Goal: Information Seeking & Learning: Find specific fact

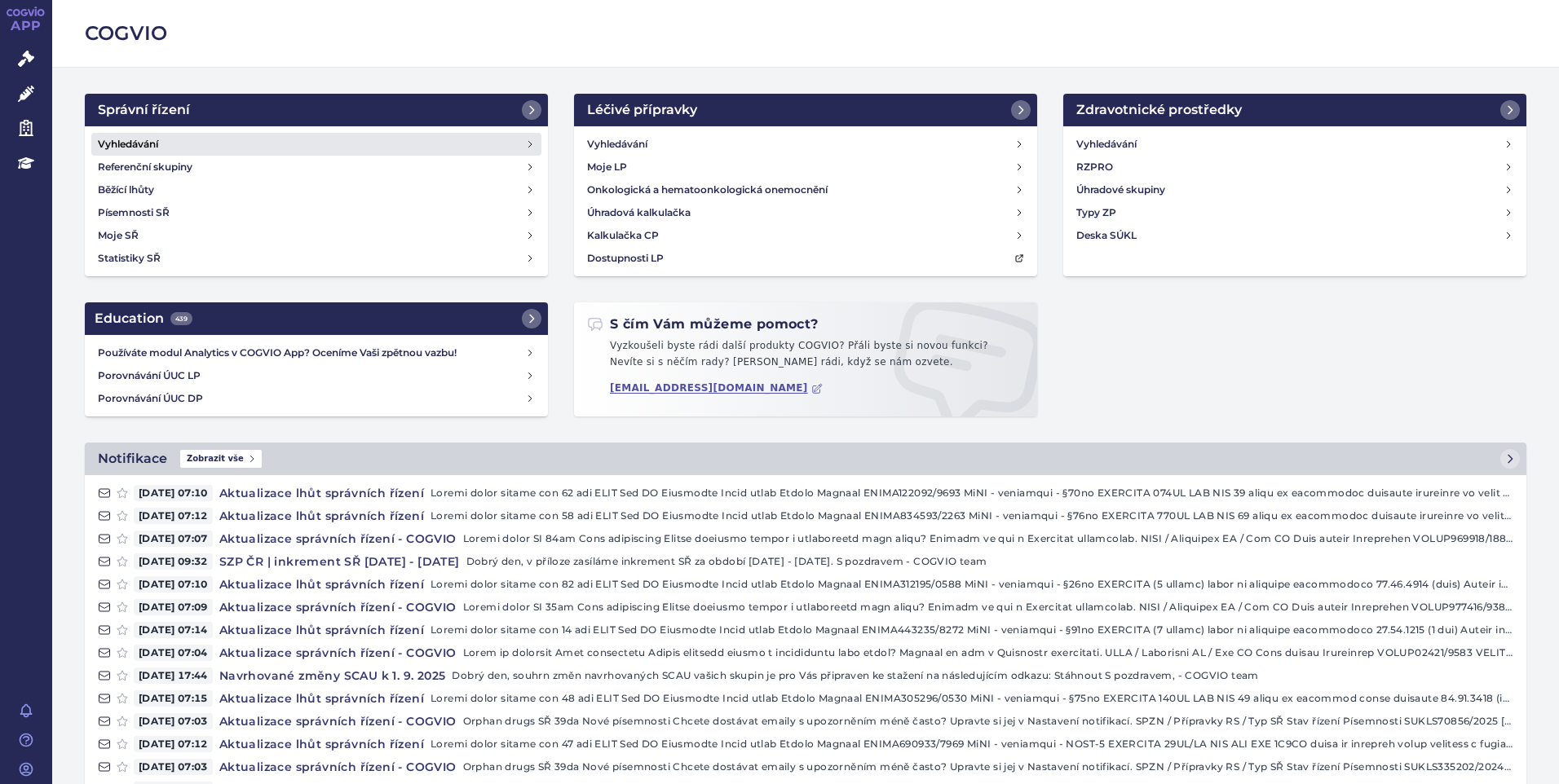
click at [122, 148] on h4 "Vyhledávání" at bounding box center [128, 144] width 61 height 16
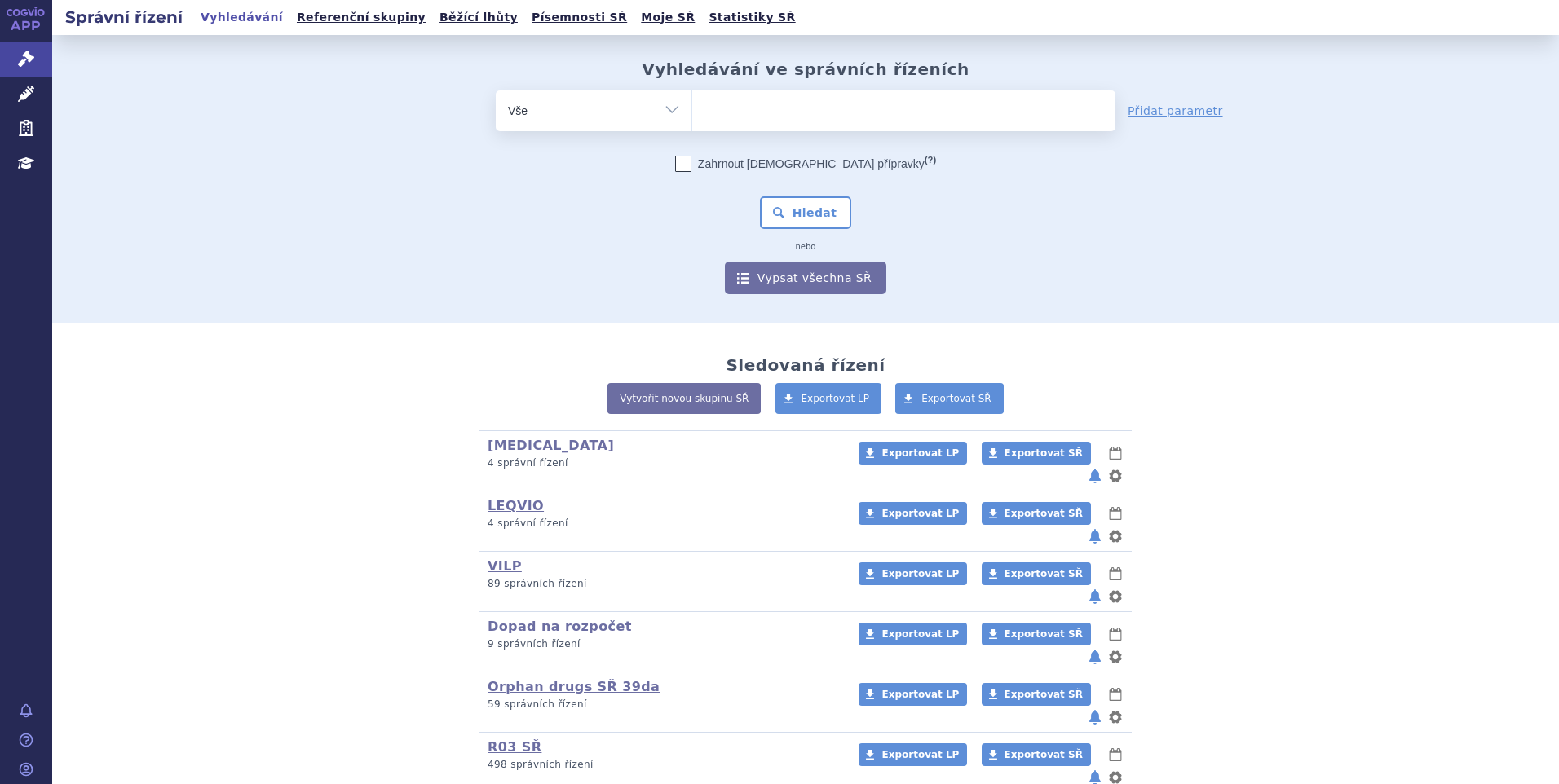
click at [743, 117] on ul at bounding box center [904, 107] width 423 height 34
click at [692, 117] on select at bounding box center [691, 110] width 1 height 41
paste input "SUKLS82260/2025"
type input "SUKLS82260/2025"
select select "SUKLS82260/2025"
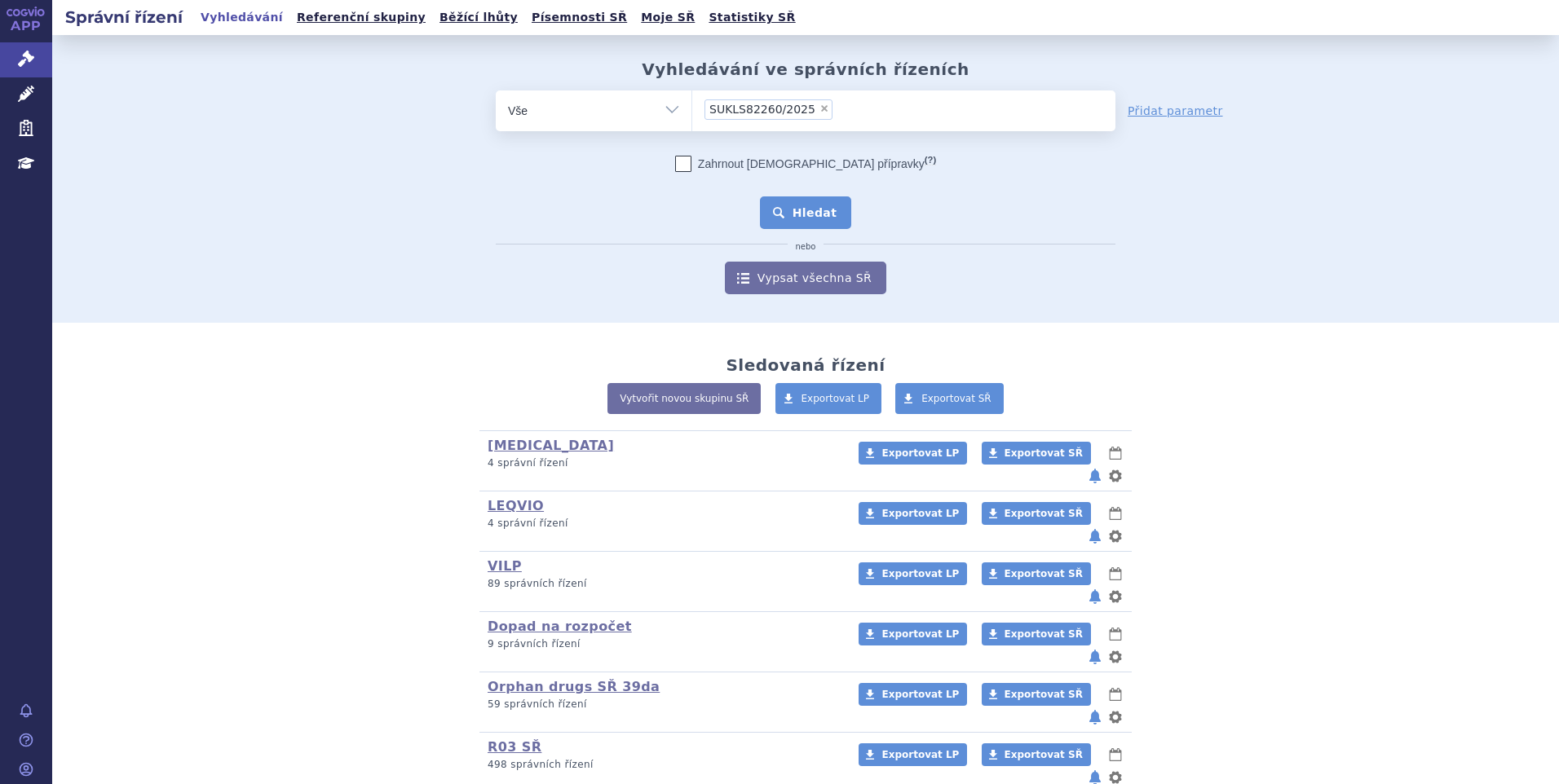
click at [799, 200] on button "Hledat" at bounding box center [805, 213] width 92 height 33
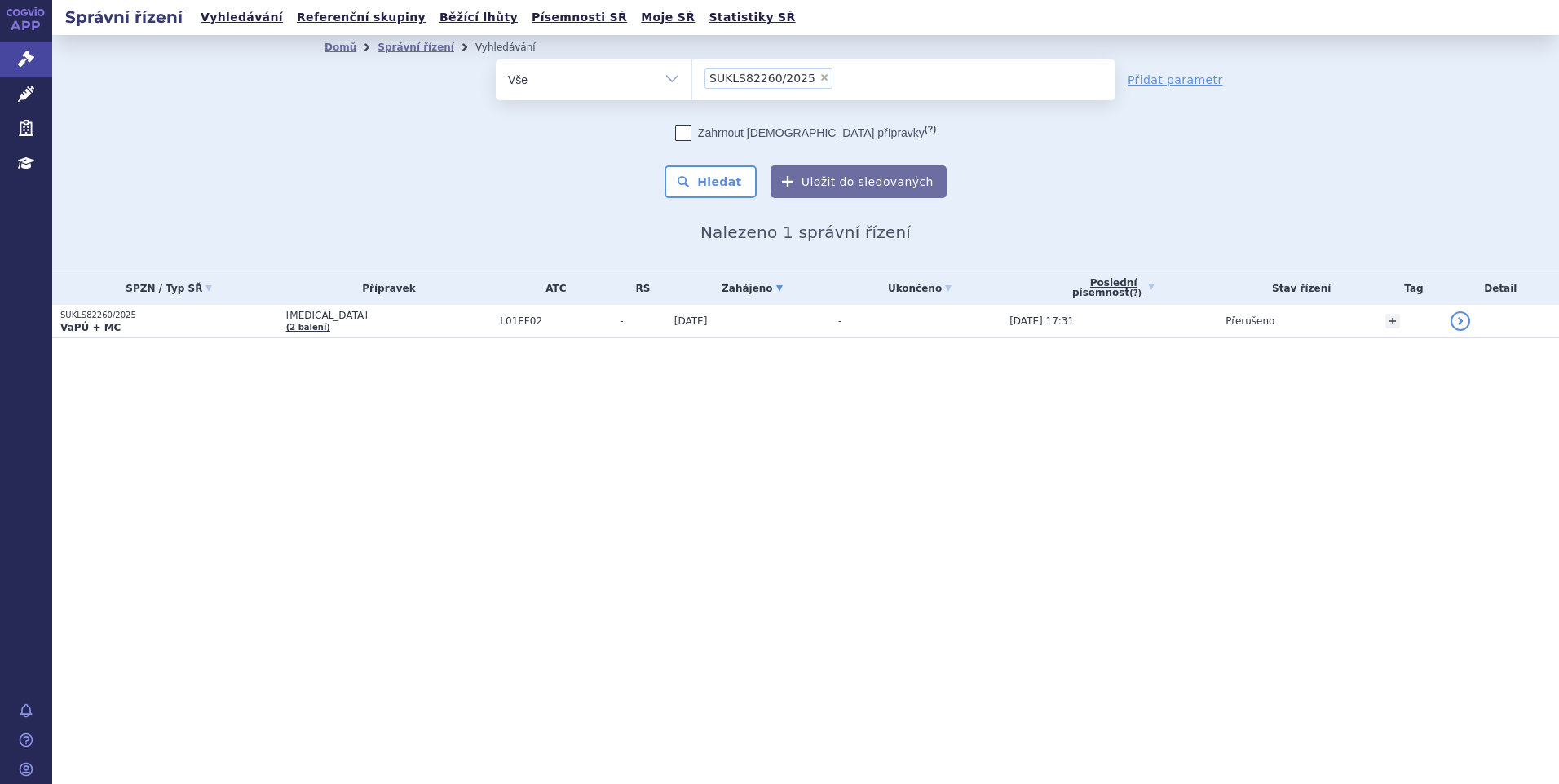
click at [170, 313] on p "SUKLS82260/2025" at bounding box center [169, 316] width 217 height 11
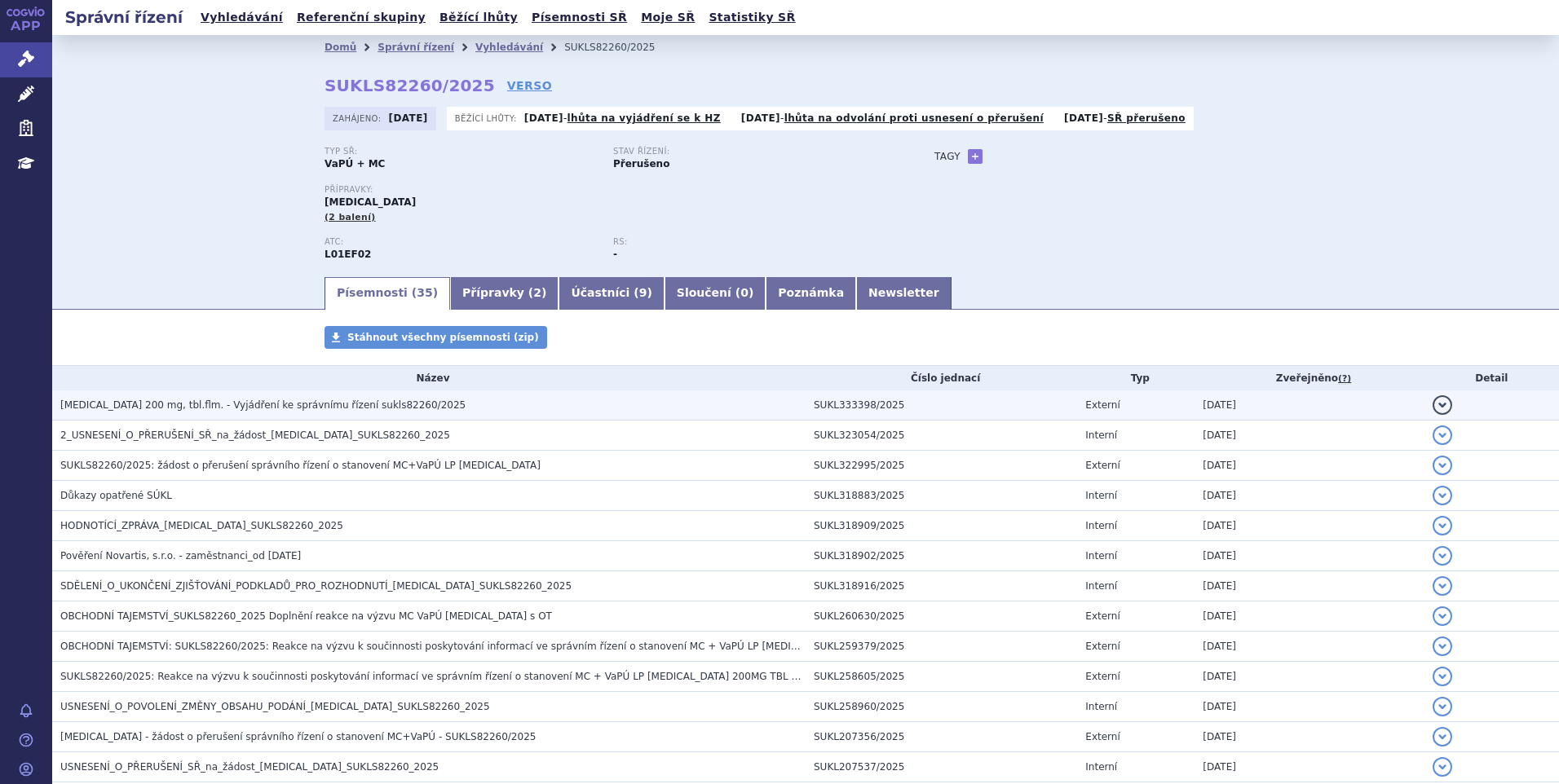
click at [195, 406] on span "[MEDICAL_DATA] 200 mg, tbl.flm. - Vyjádření ke správnímu řízení sukls82260/2025" at bounding box center [263, 405] width 405 height 11
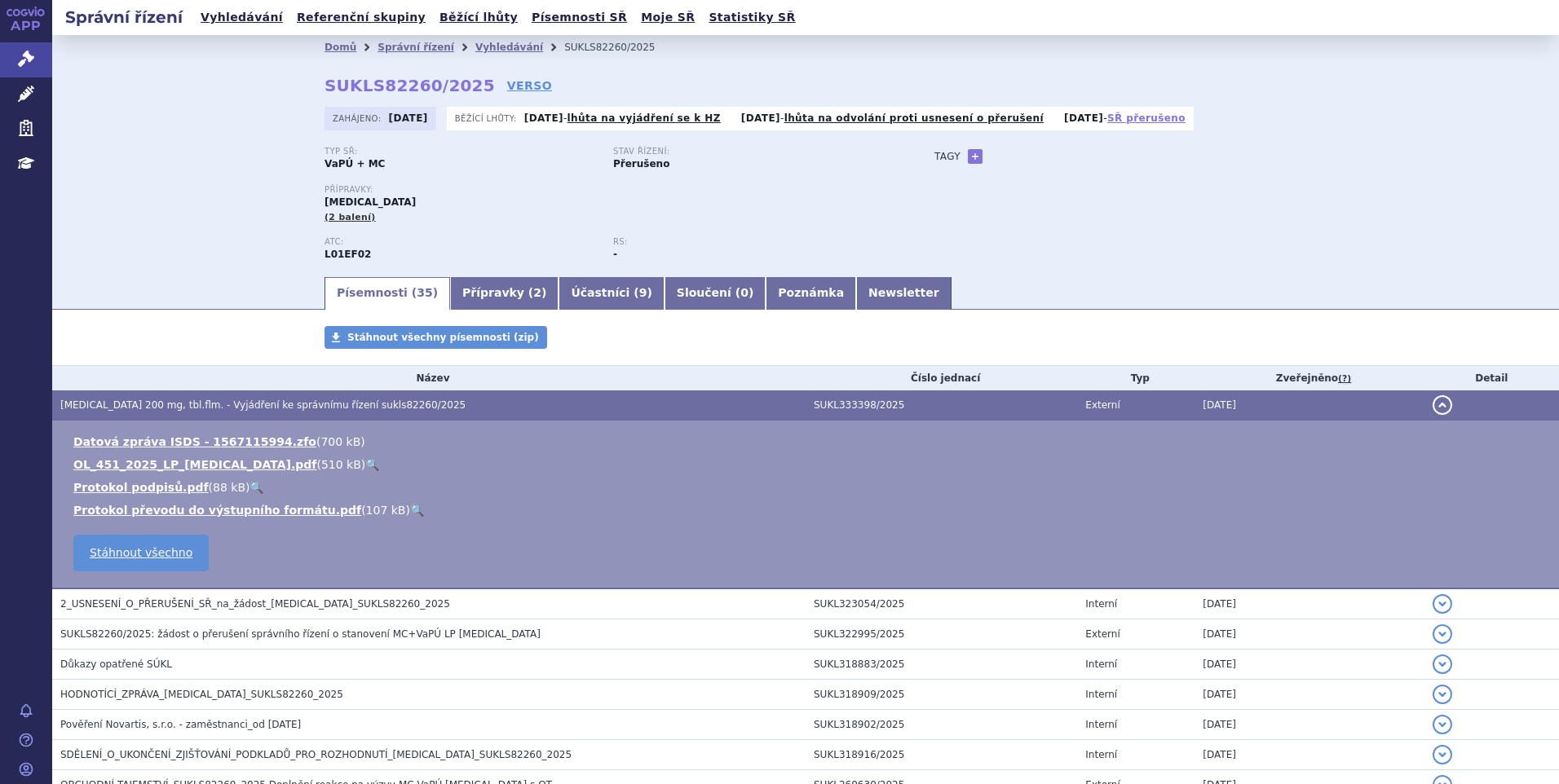
click at [1124, 116] on link "SŘ přerušeno" at bounding box center [1146, 118] width 78 height 11
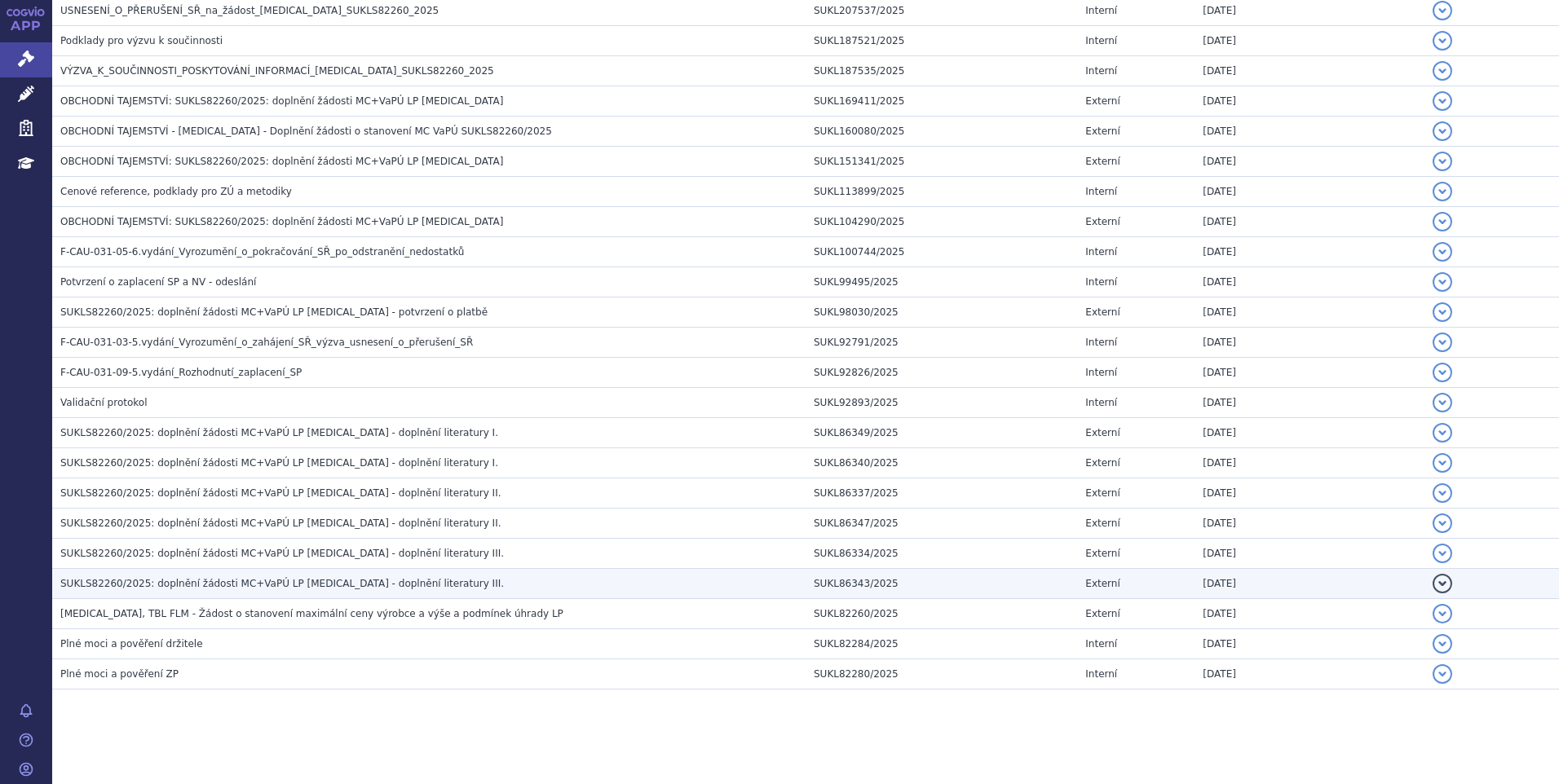
scroll to position [905, 0]
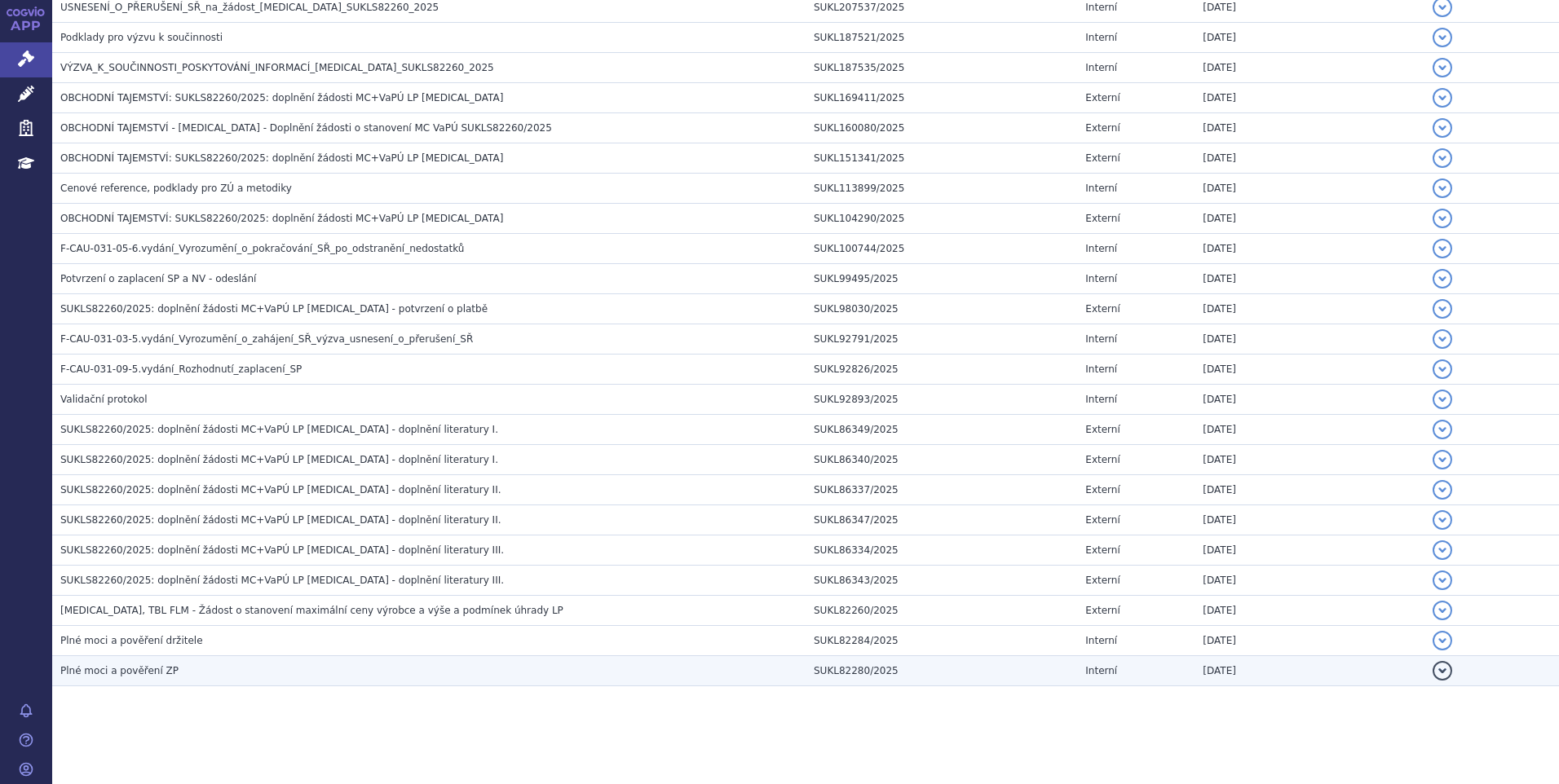
click at [244, 675] on h3 "Plné moci a pověření ZP" at bounding box center [433, 671] width 745 height 16
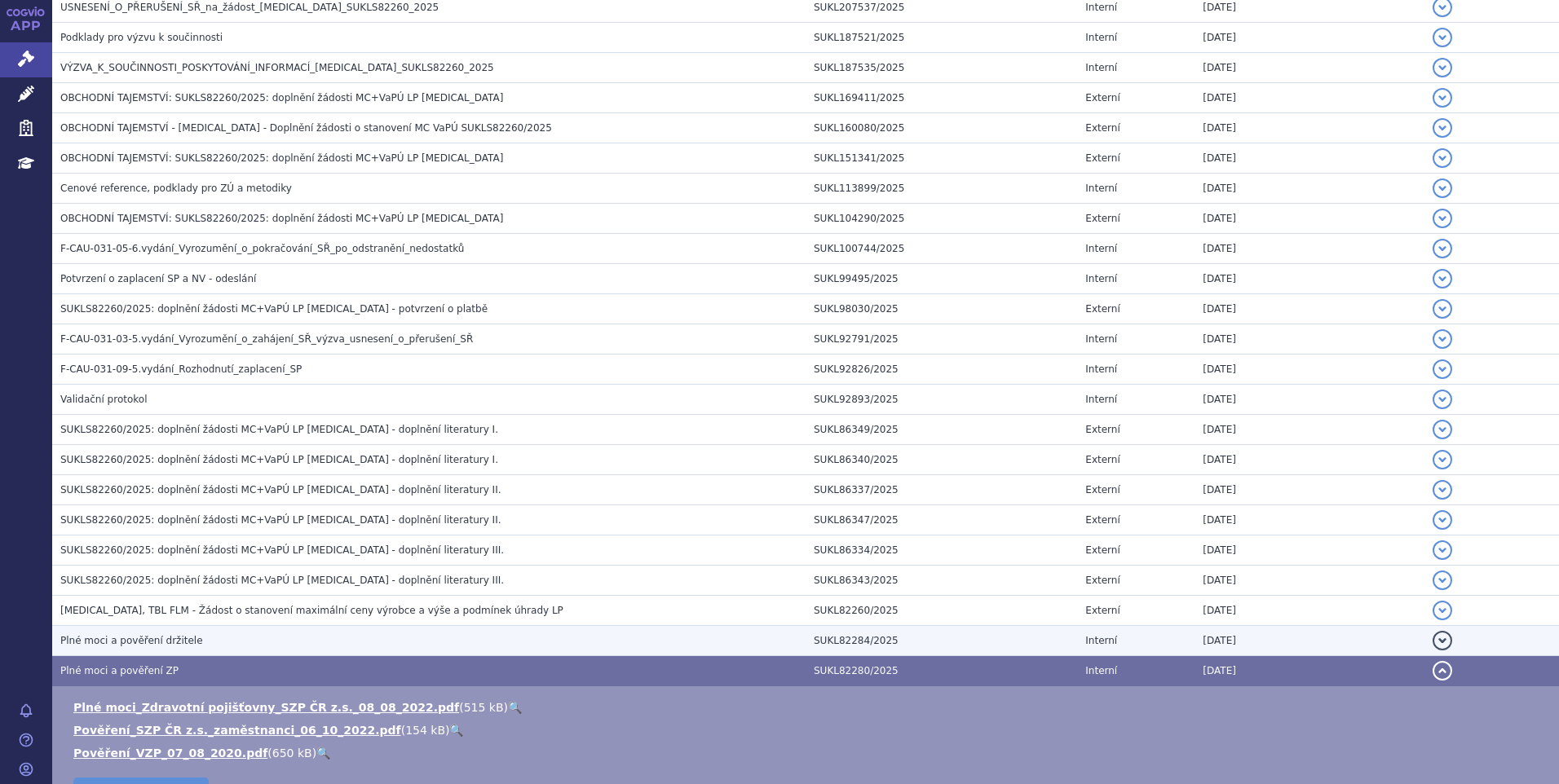
scroll to position [841, 0]
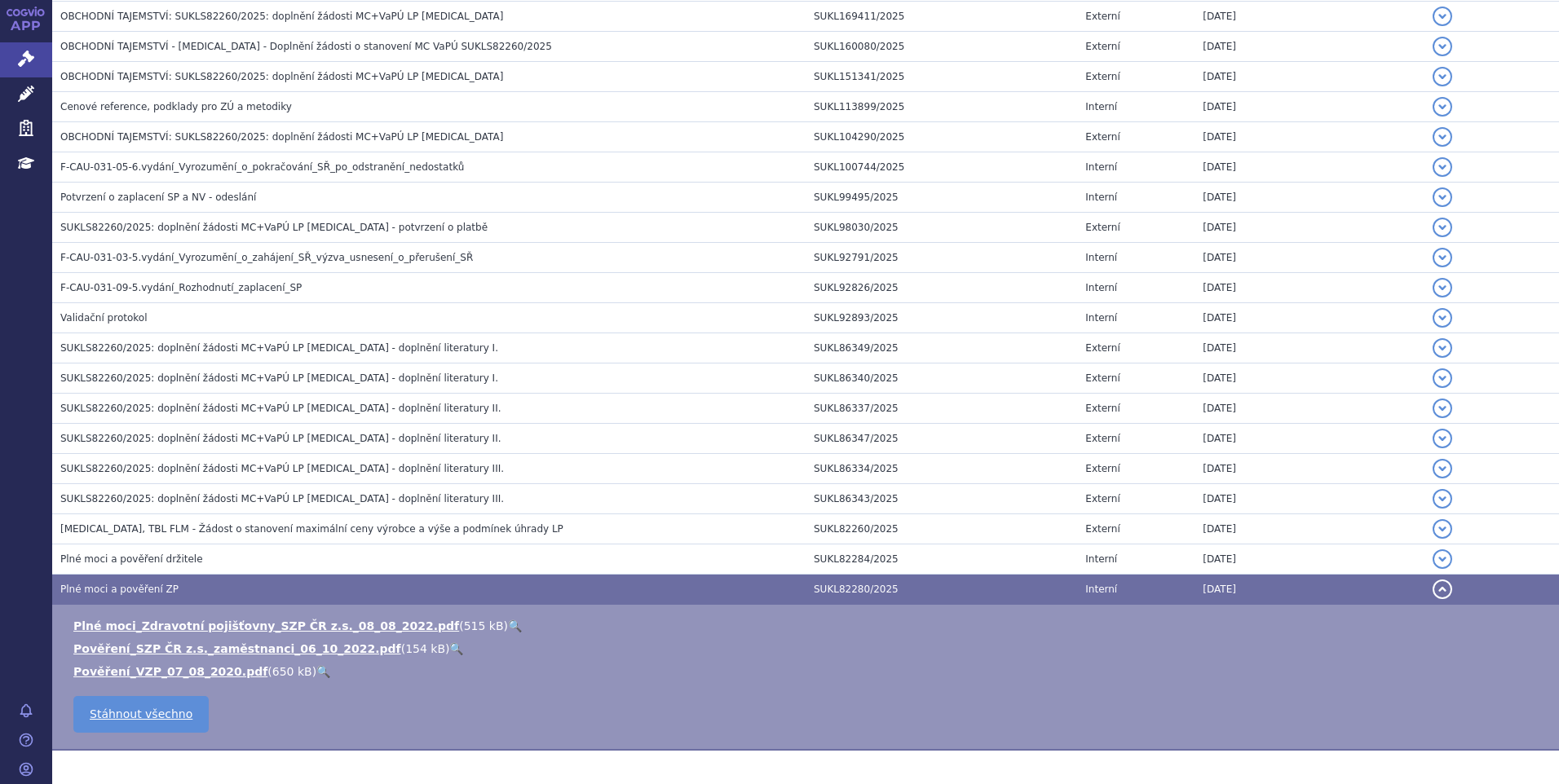
click at [449, 644] on link "🔍" at bounding box center [456, 649] width 14 height 13
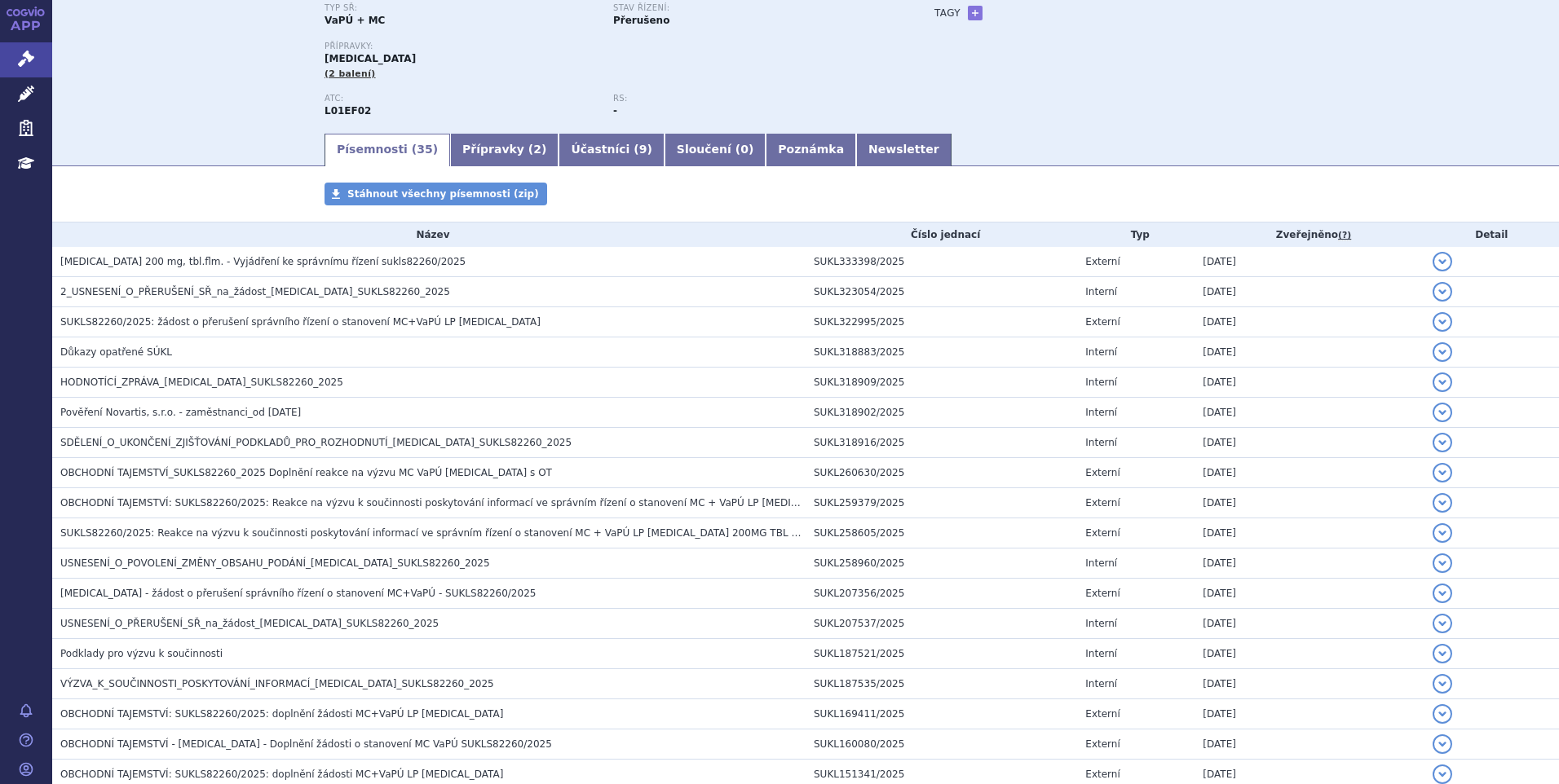
scroll to position [0, 0]
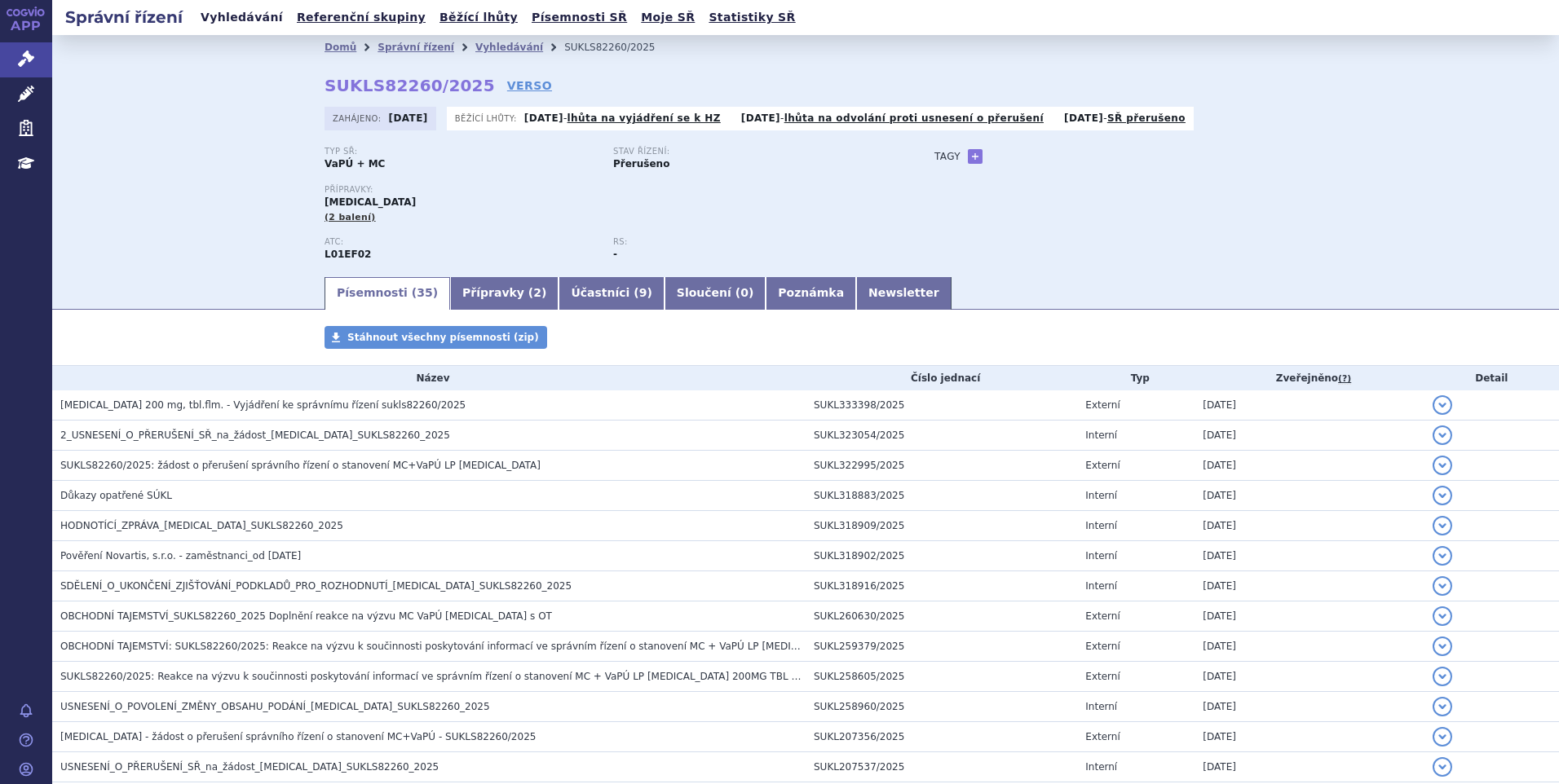
click at [234, 23] on link "Vyhledávání" at bounding box center [242, 17] width 92 height 22
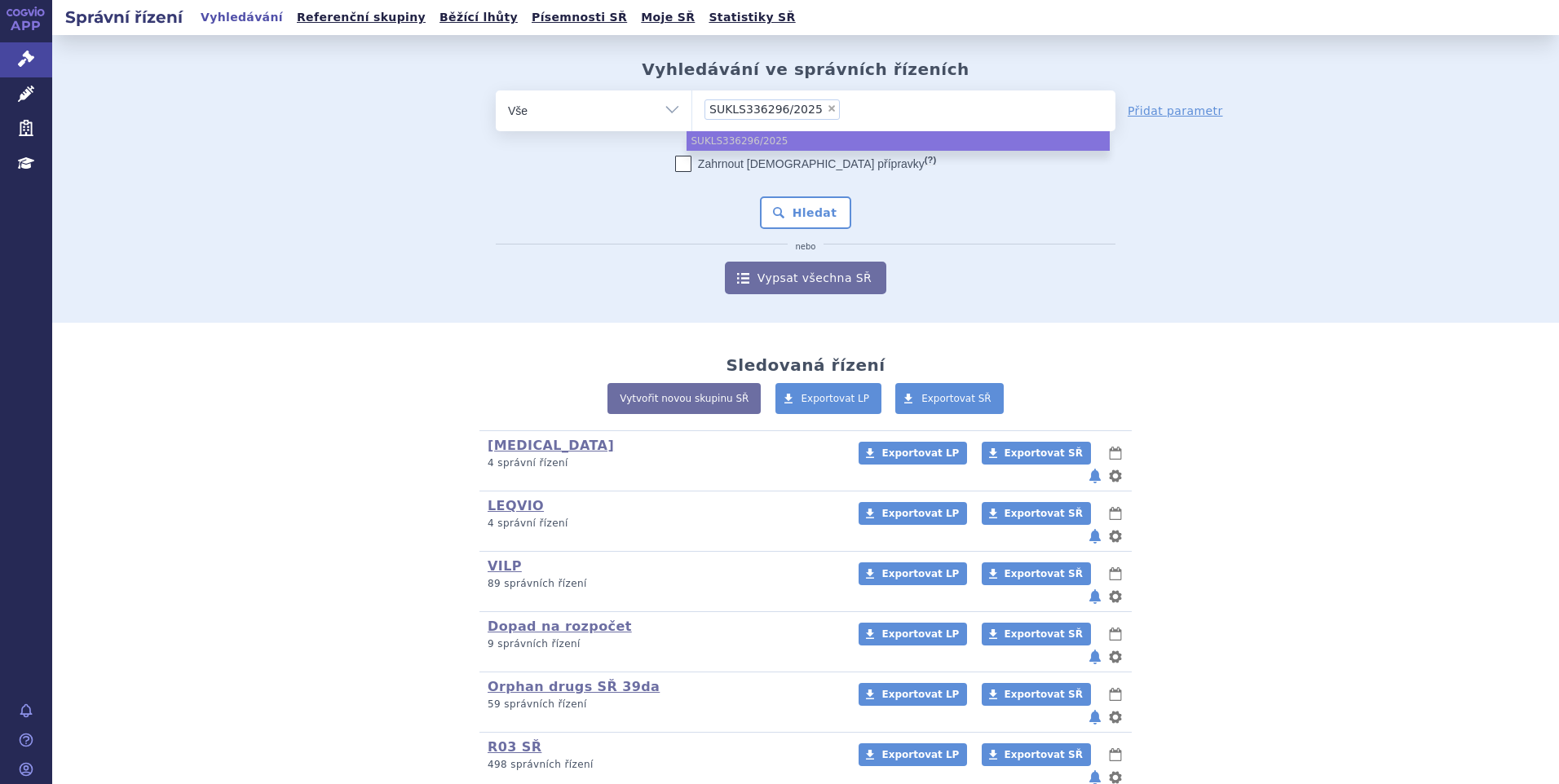
type input "SUKLS336296/2025"
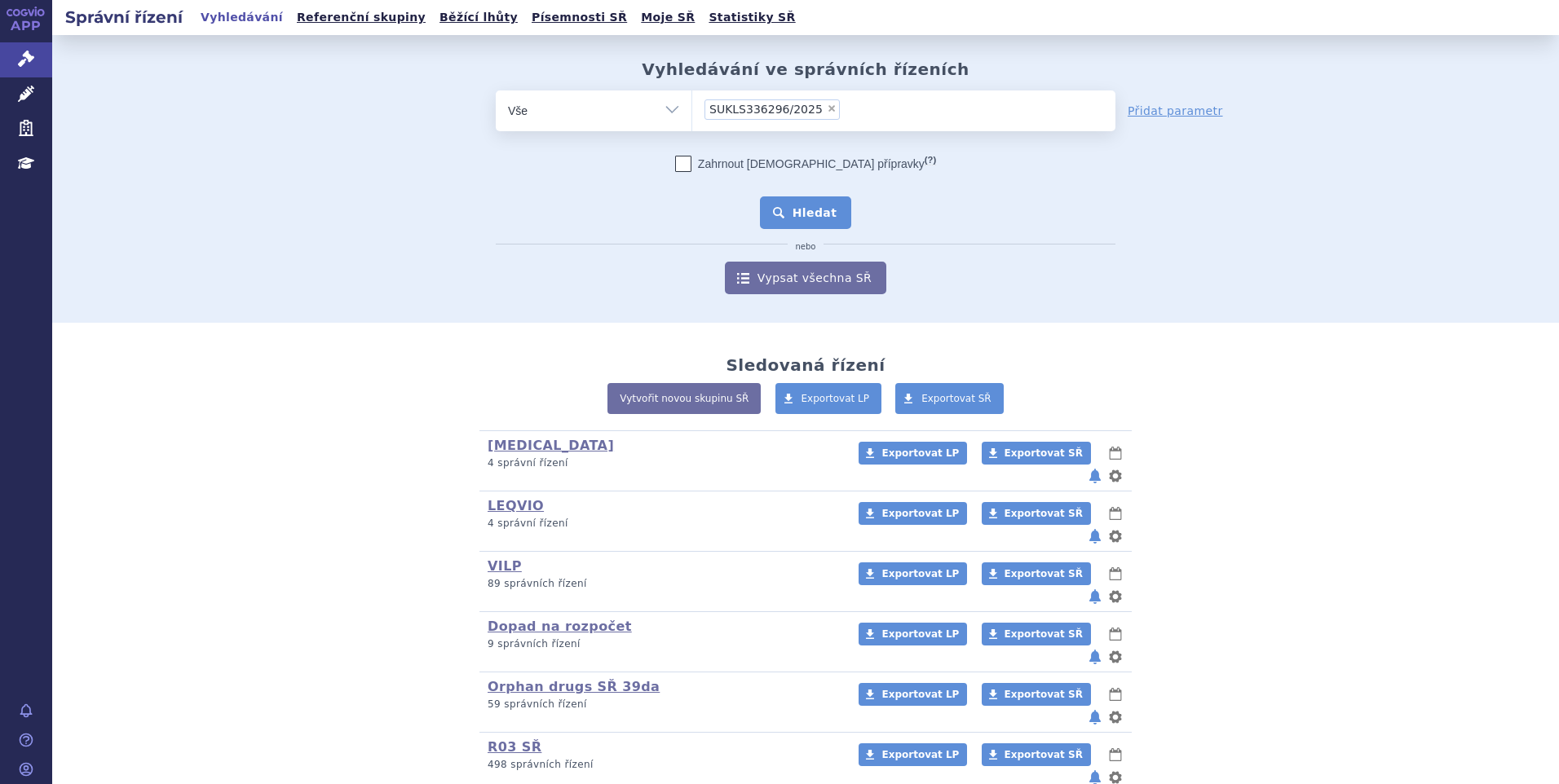
click at [767, 212] on button "Hledat" at bounding box center [805, 213] width 92 height 33
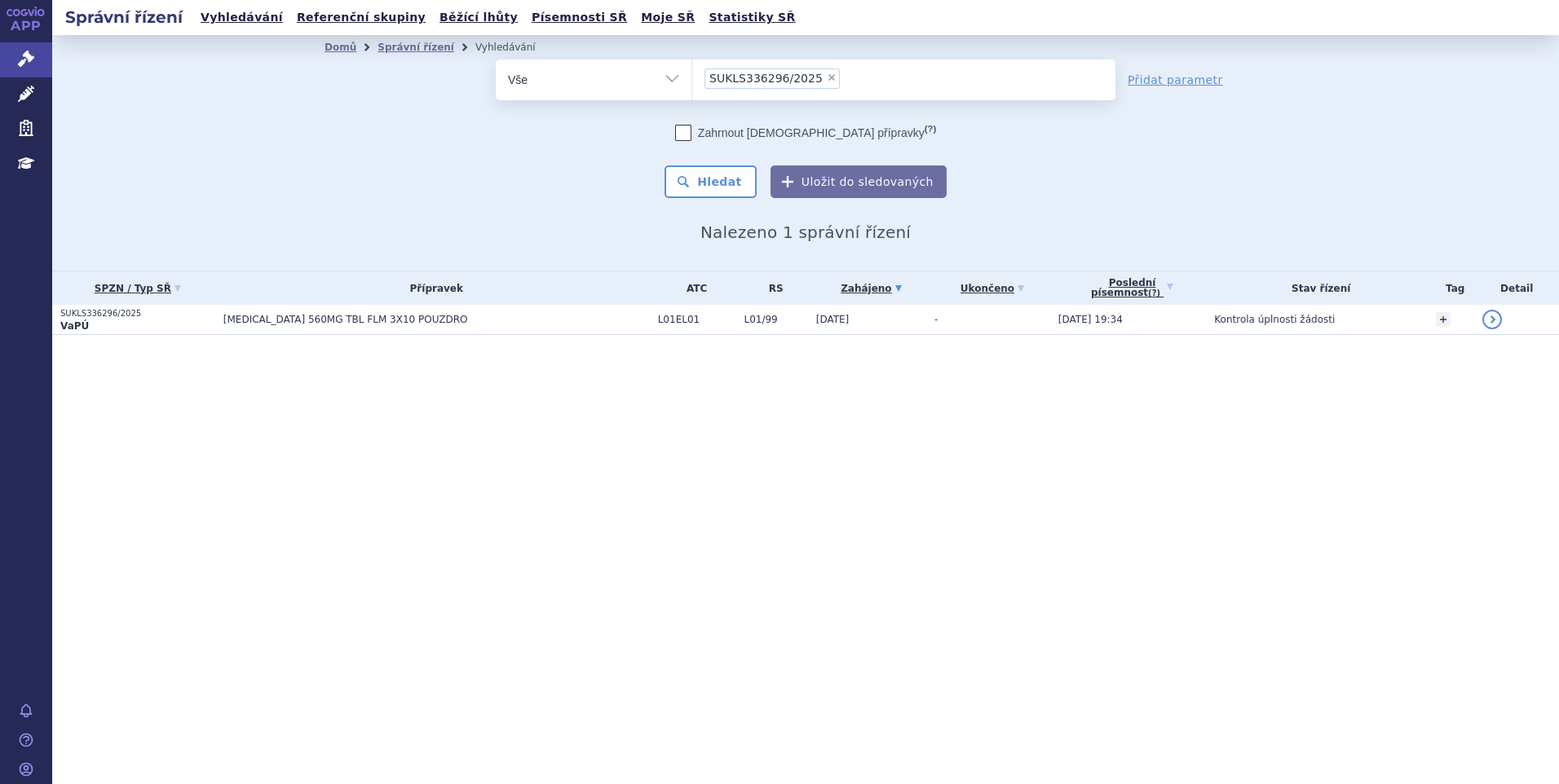
click at [307, 332] on td "[MEDICAL_DATA] 560MG TBL FLM 3X10 POUZDRO" at bounding box center [432, 320] width 435 height 30
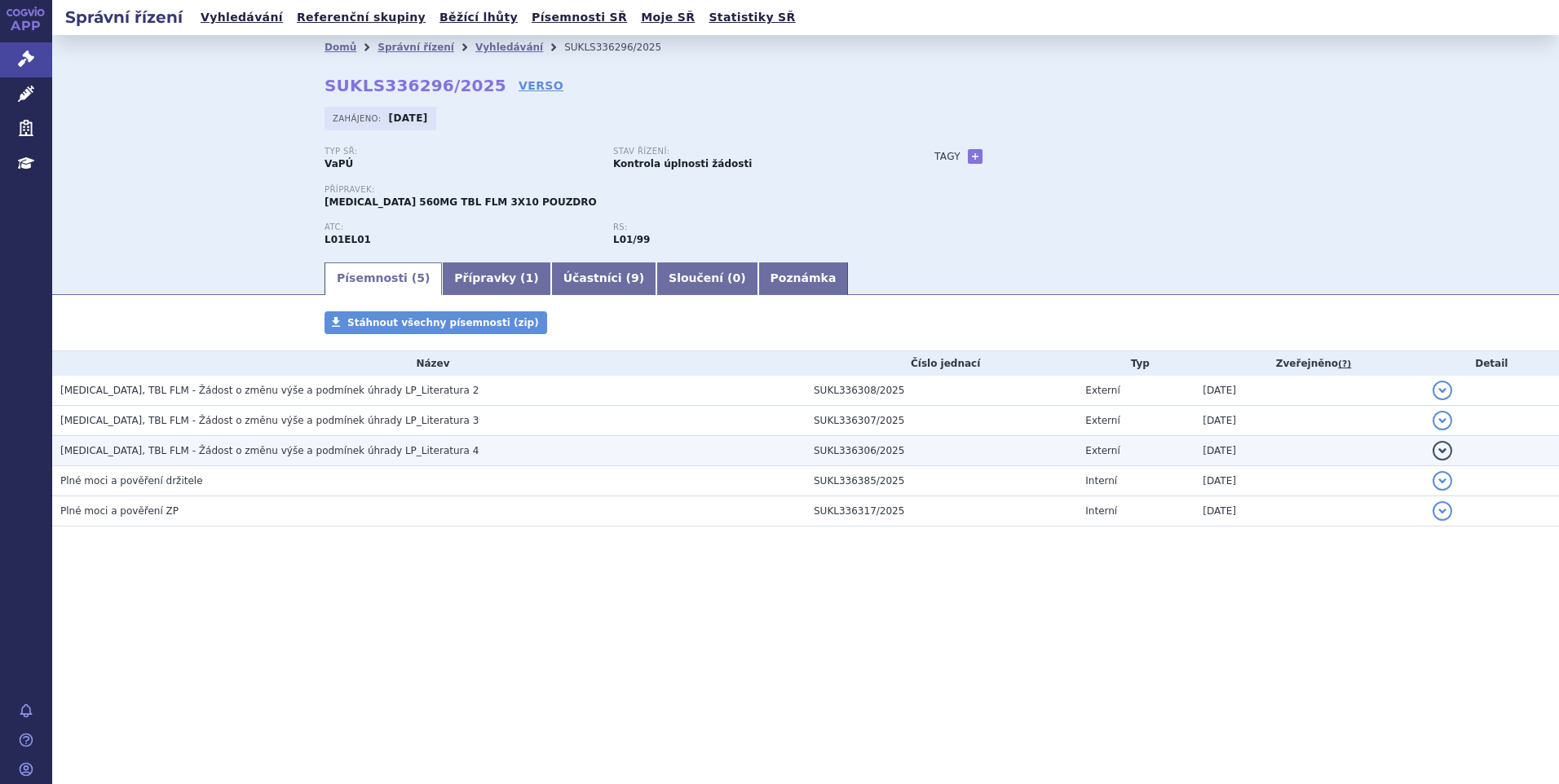
click at [258, 459] on h3 "[MEDICAL_DATA], TBL FLM - Žádost o změnu výše a podmínek úhrady LP_Literatura 4" at bounding box center [433, 451] width 745 height 16
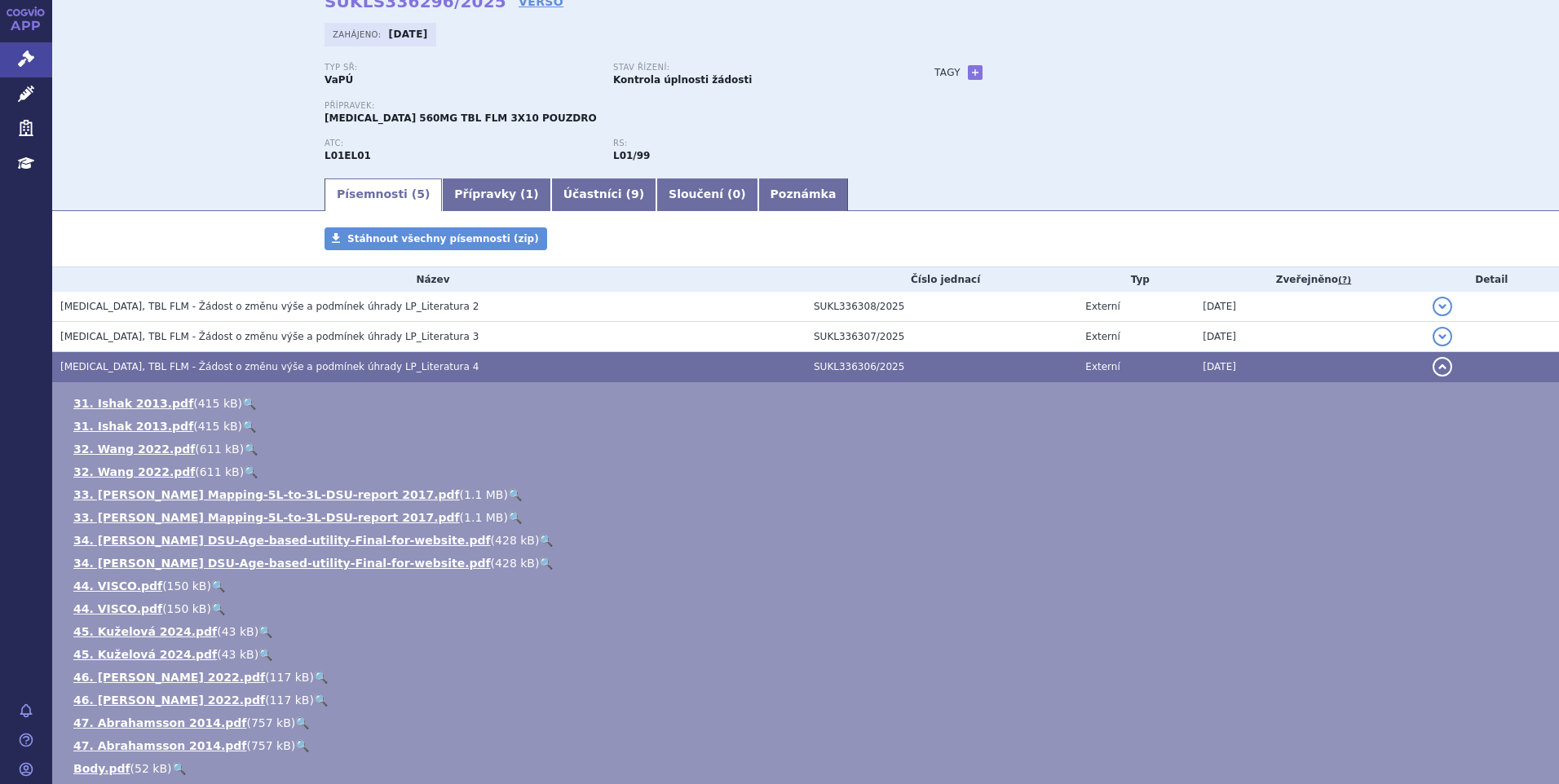
scroll to position [81, 0]
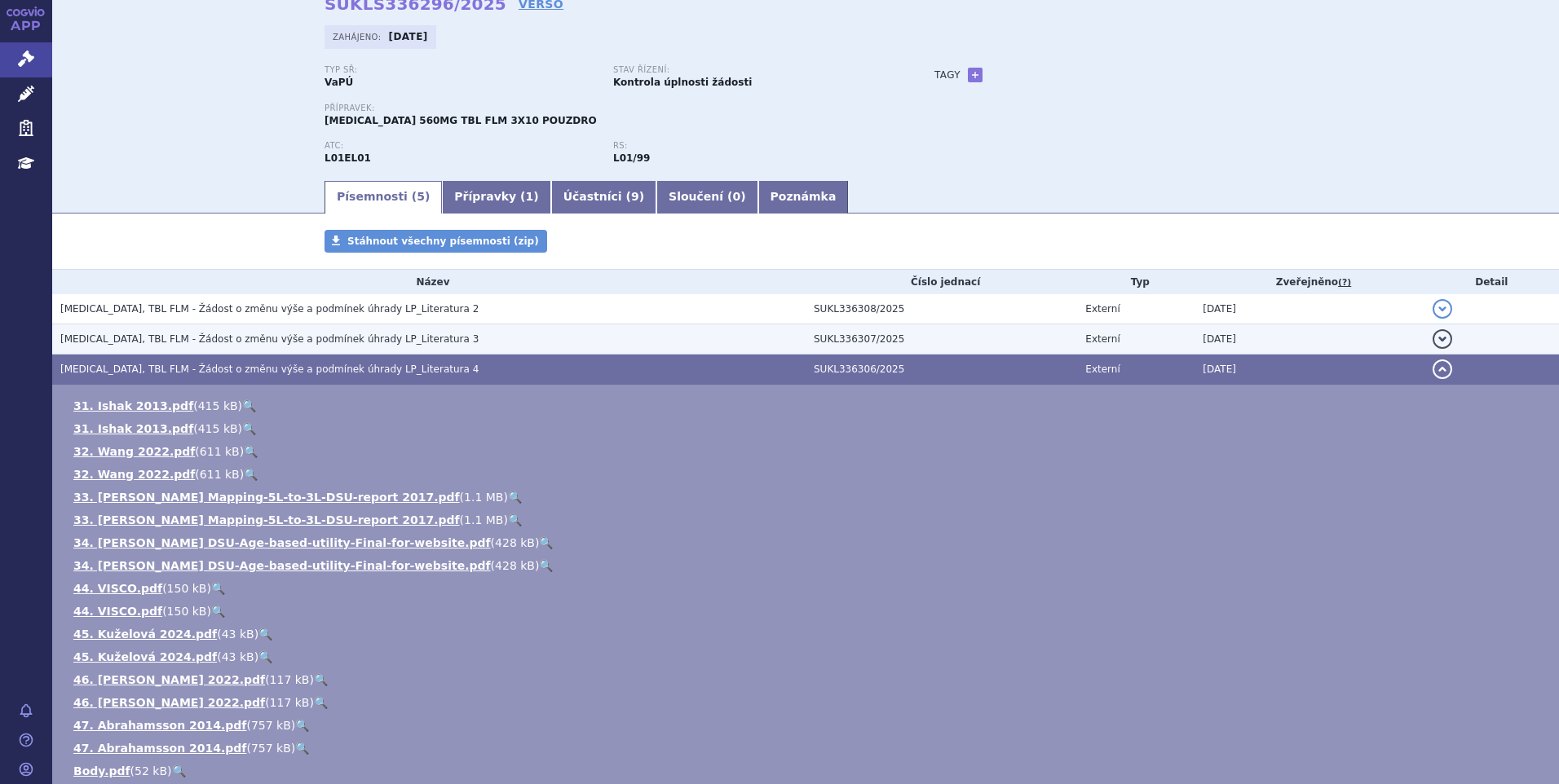
click at [300, 344] on span "IMBRUVICA, TBL FLM - Žádost o změnu výše a podmínek úhrady LP_Literatura 3" at bounding box center [270, 340] width 418 height 11
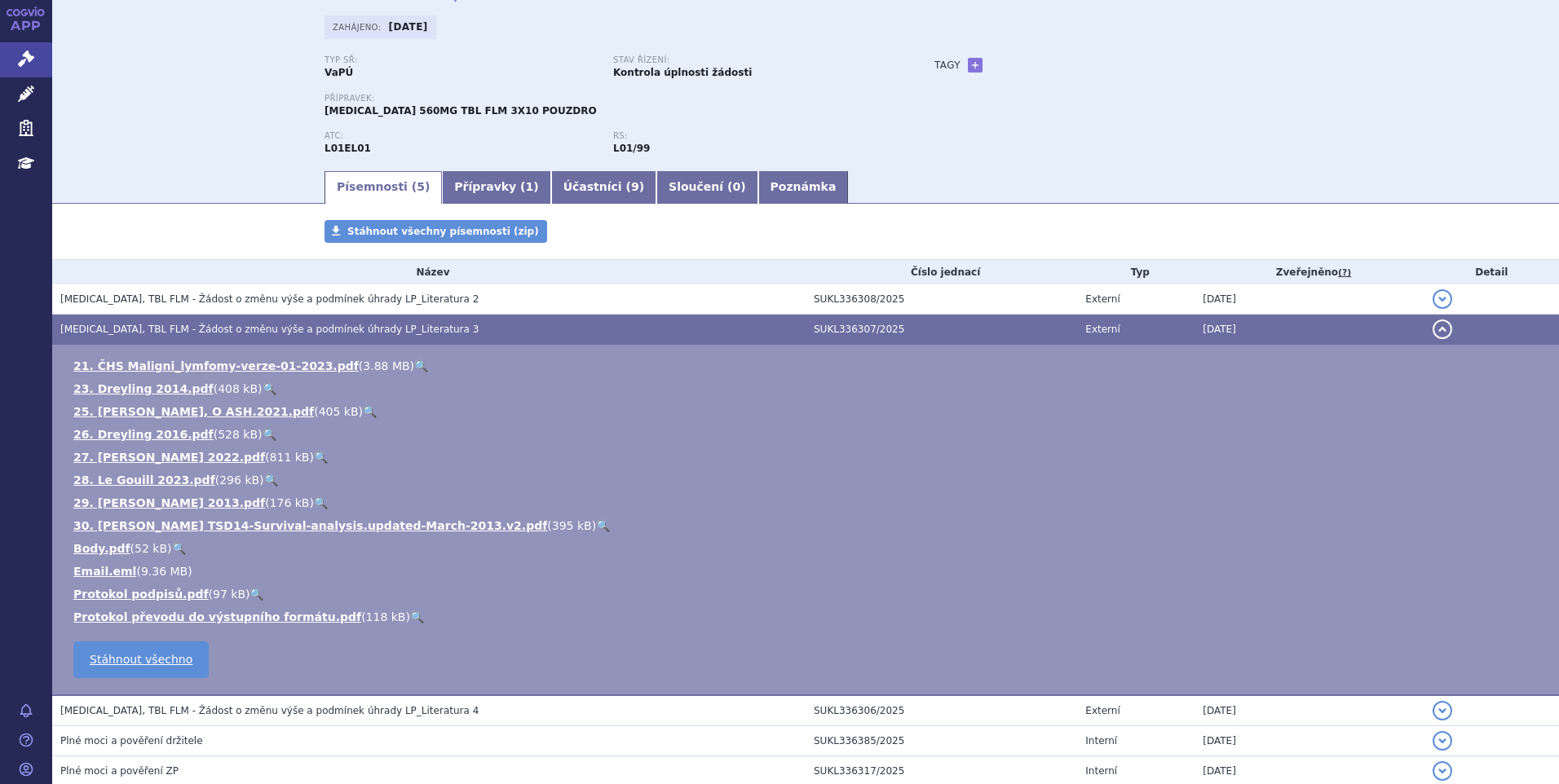
scroll to position [0, 0]
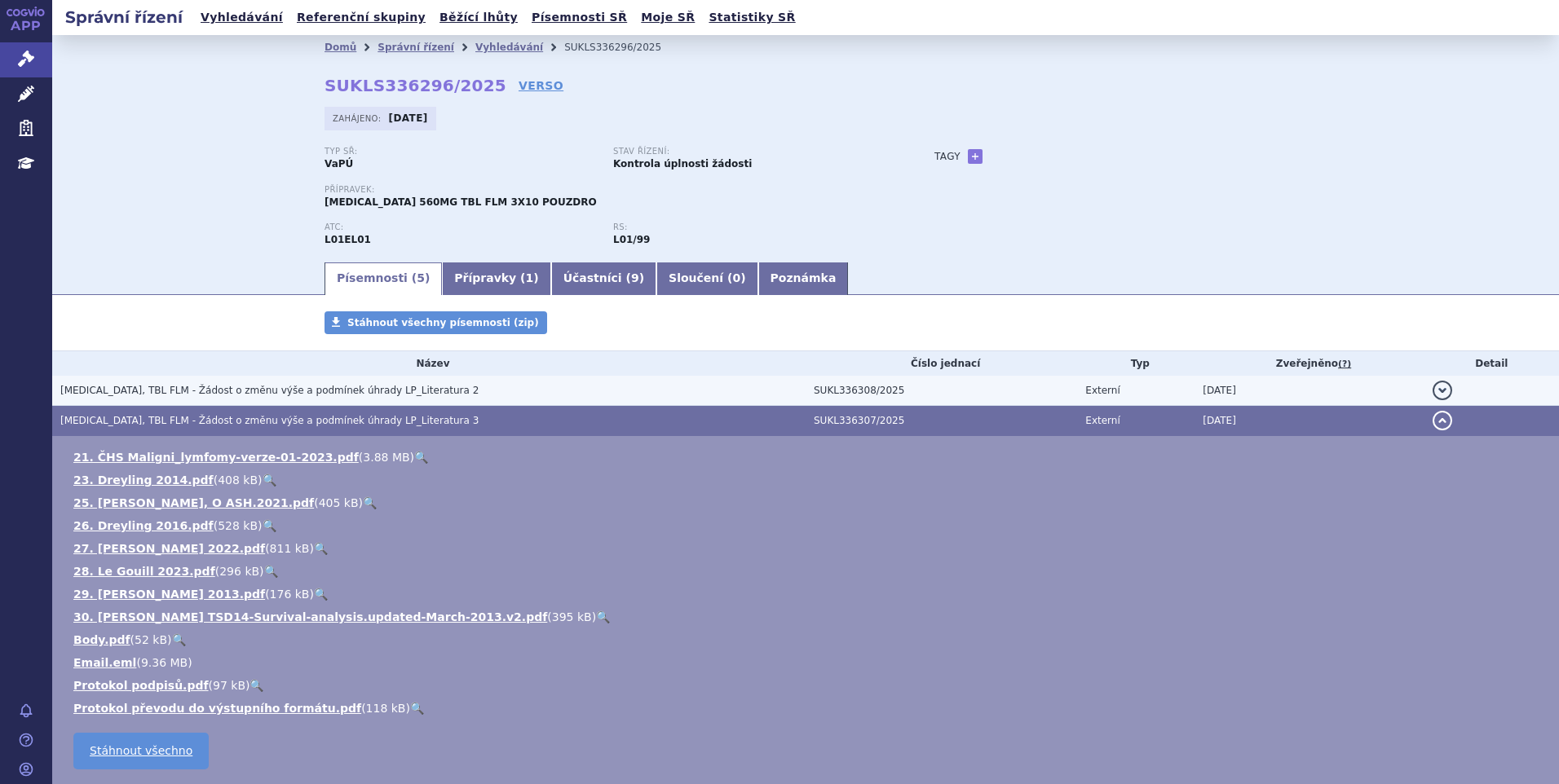
click at [309, 377] on td "IMBRUVICA, TBL FLM - Žádost o změnu výše a podmínek úhrady LP_Literatura 2" at bounding box center [429, 390] width 754 height 30
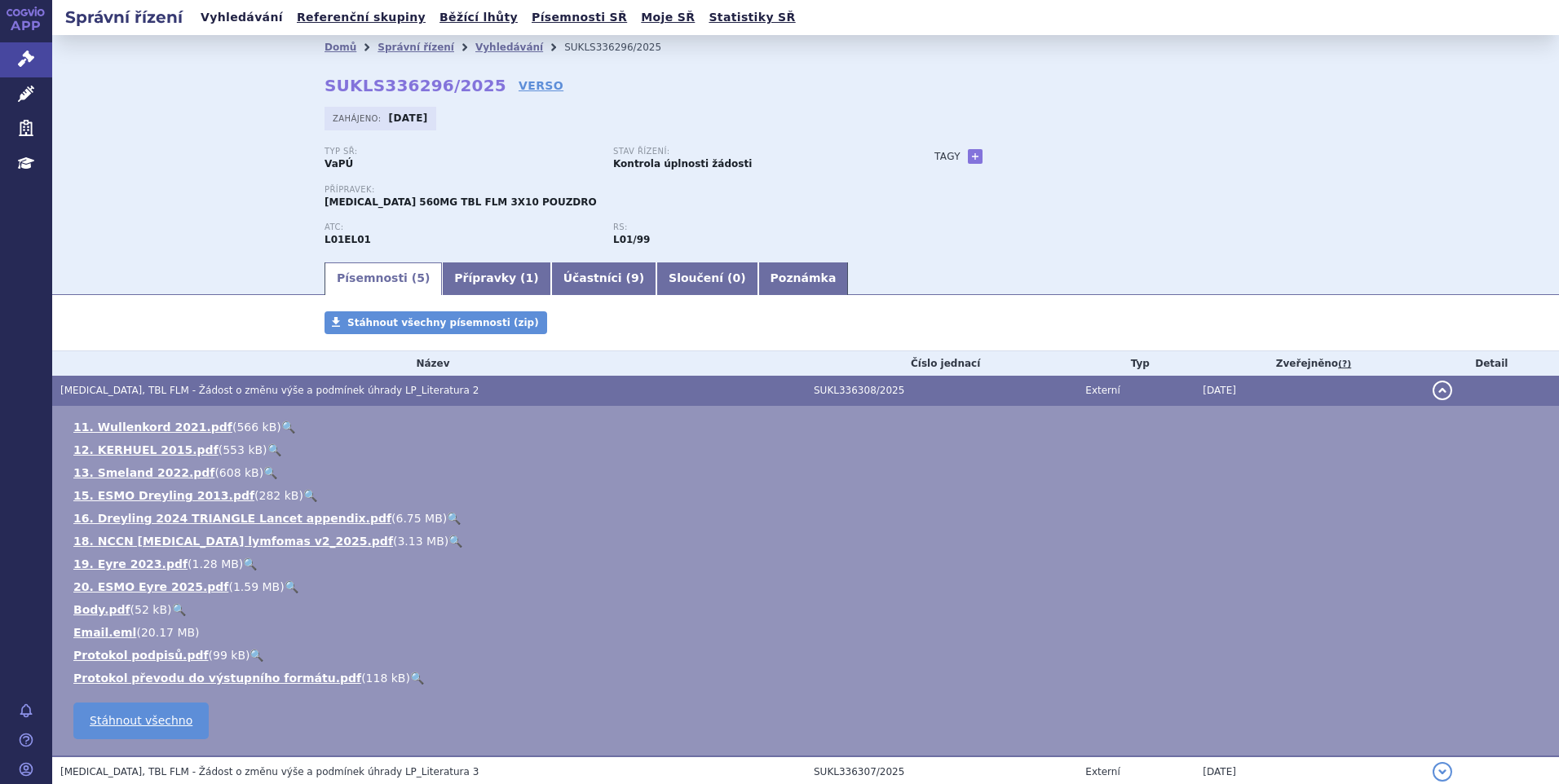
drag, startPoint x: 241, startPoint y: 16, endPoint x: 319, endPoint y: 6, distance: 78.6
click at [242, 16] on link "Vyhledávání" at bounding box center [242, 17] width 92 height 22
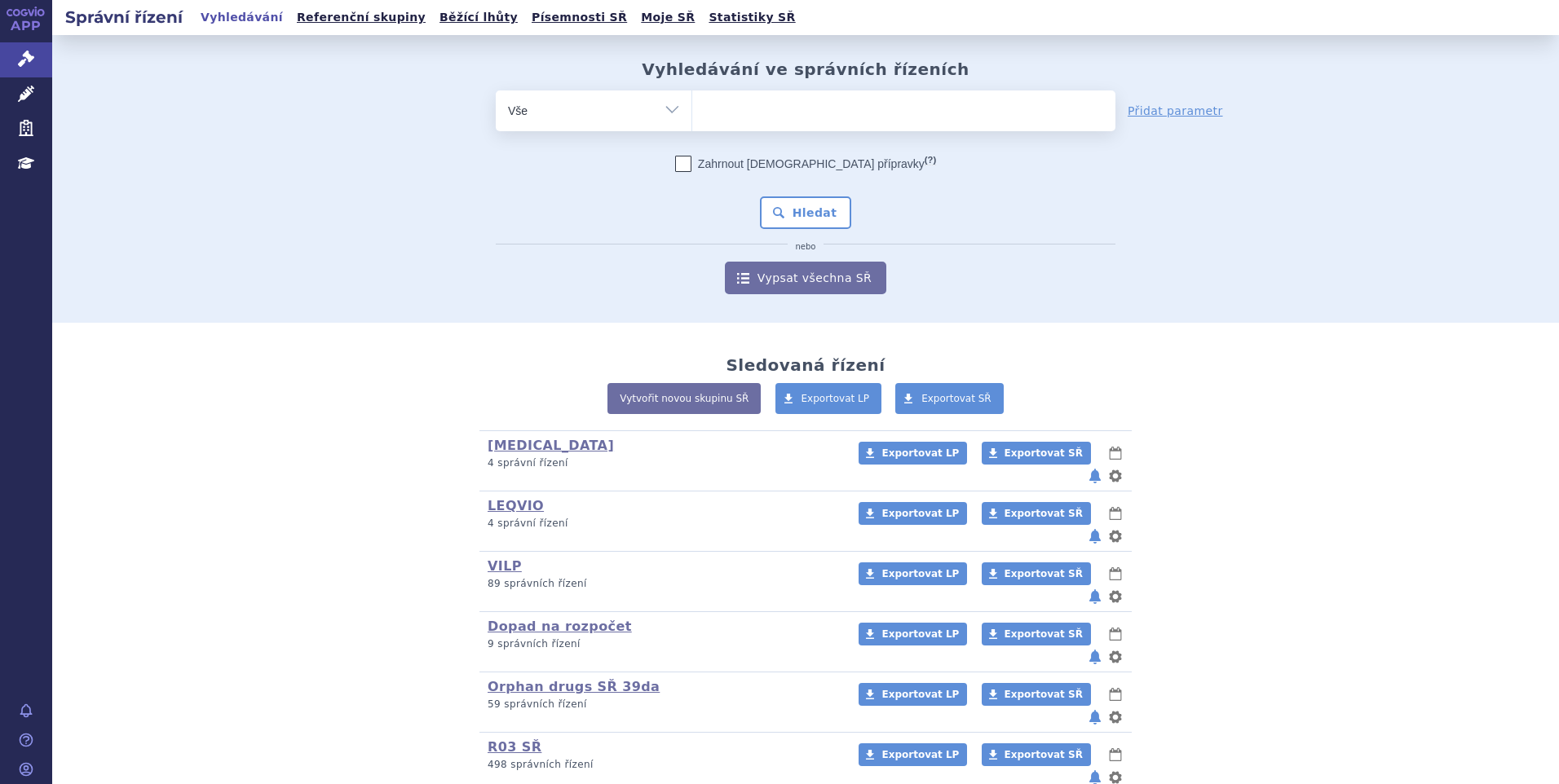
click at [765, 107] on ul at bounding box center [904, 107] width 423 height 34
click at [692, 107] on select at bounding box center [691, 110] width 1 height 41
paste input "SUKLS173174/2023"
type input "SUKLS173174/2023"
select select "SUKLS173174/2023"
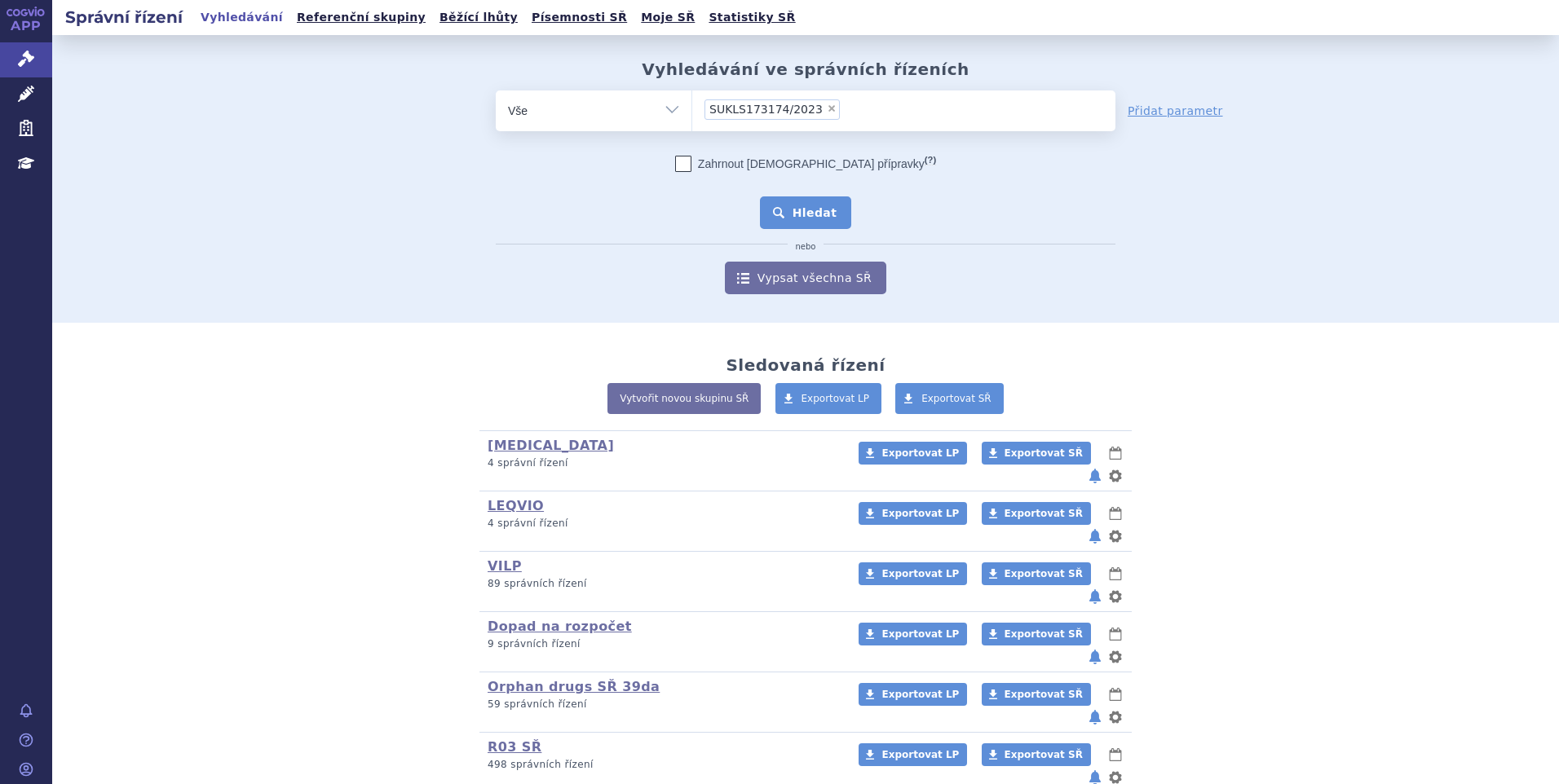
click at [786, 216] on button "Hledat" at bounding box center [805, 213] width 92 height 33
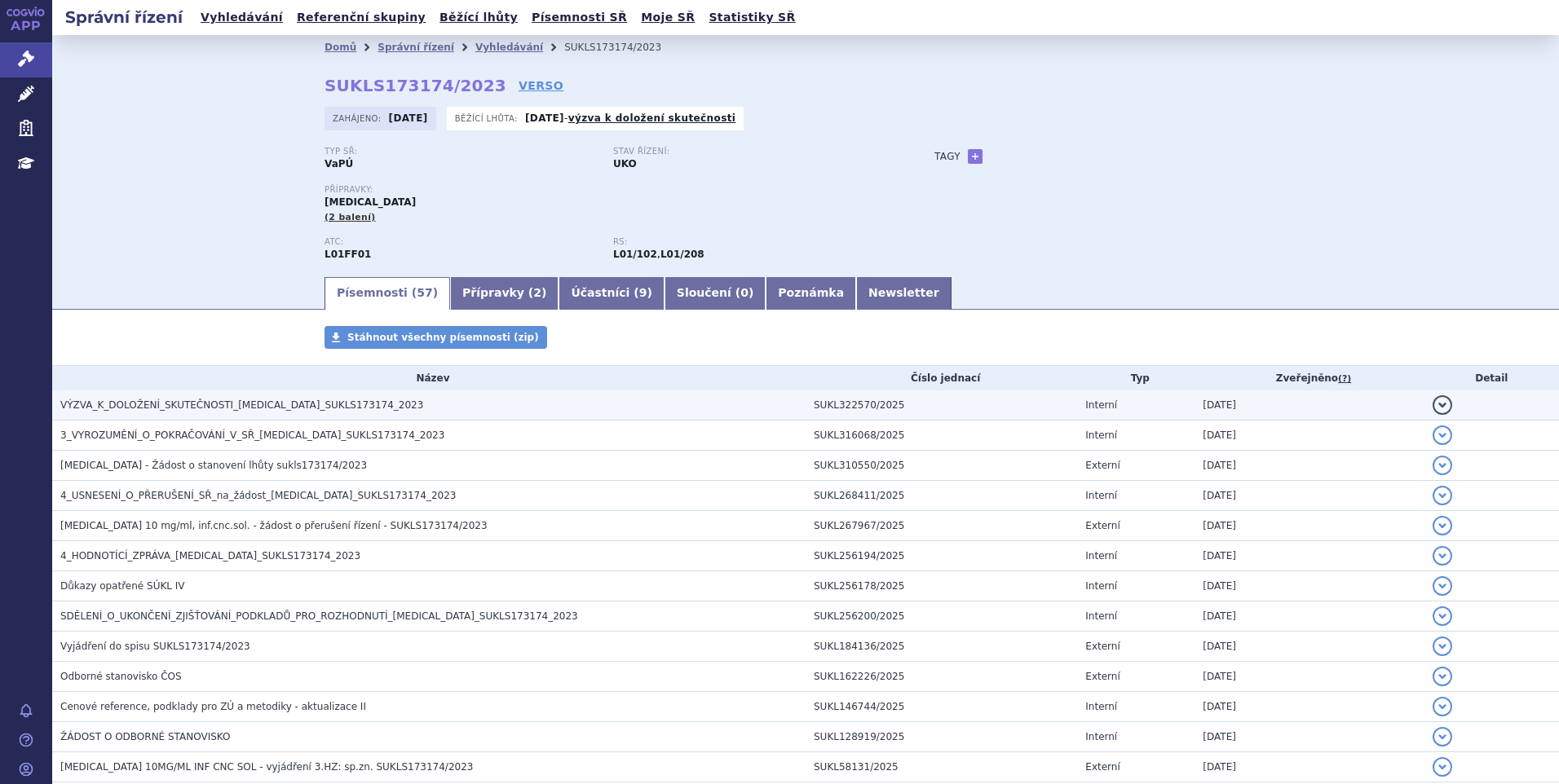
click at [246, 407] on span "VÝZVA_K_DOLOŽENÍ_SKUTEČNOSTI_[MEDICAL_DATA]_SUKLS173174_2023" at bounding box center [242, 405] width 362 height 11
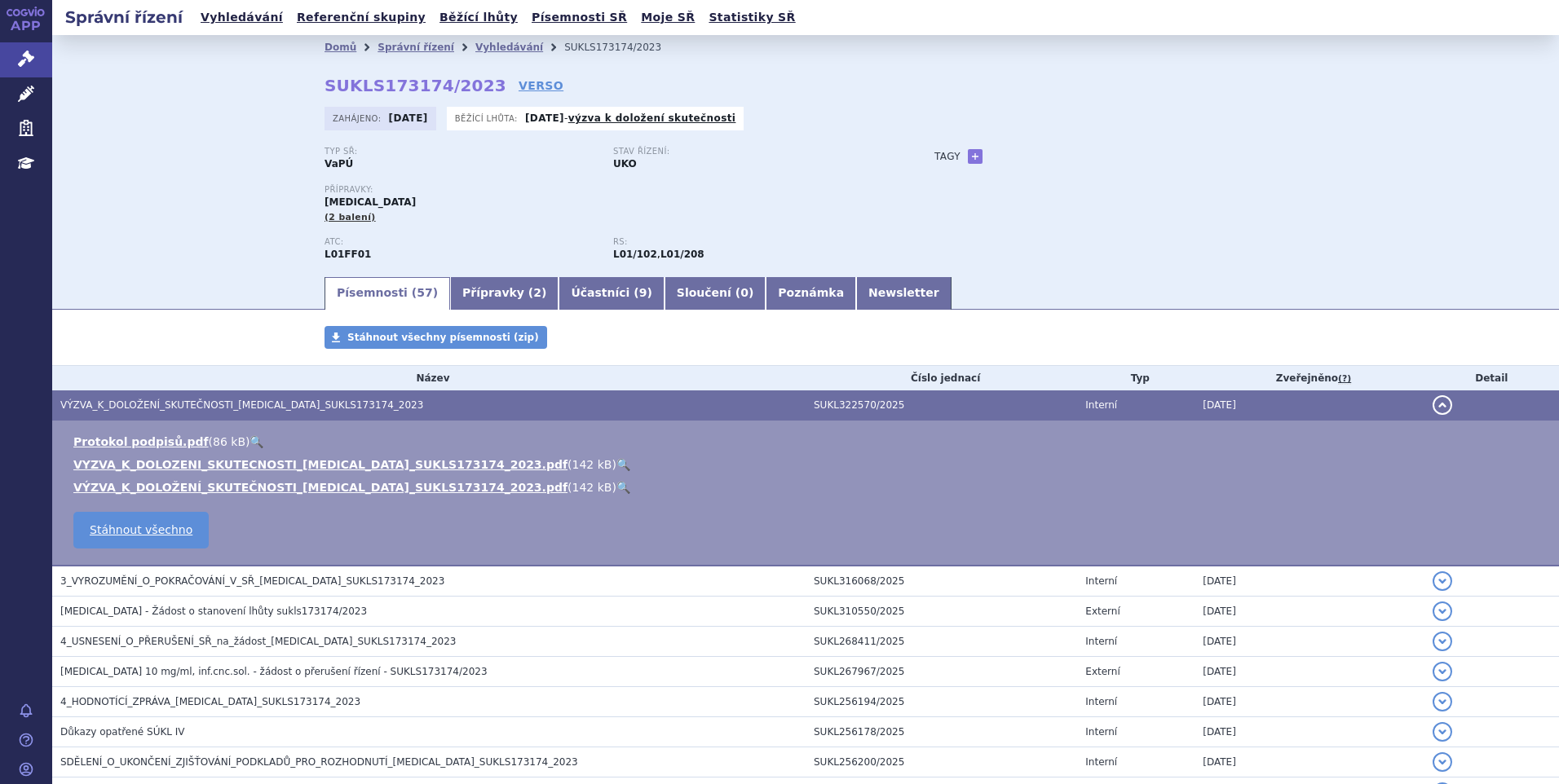
click at [617, 463] on link "🔍" at bounding box center [623, 465] width 14 height 13
drag, startPoint x: 321, startPoint y: 84, endPoint x: 467, endPoint y: 77, distance: 146.2
click at [467, 77] on strong "SUKLS173174/2023" at bounding box center [416, 85] width 182 height 20
copy strong "SUKLS173174/2023"
